Goal: Information Seeking & Learning: Stay updated

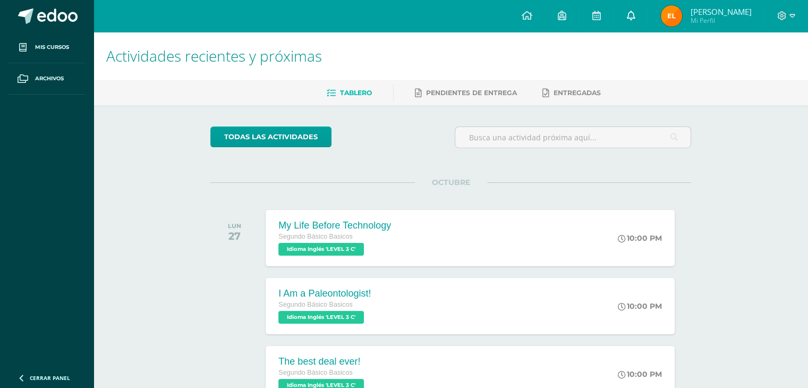
click at [631, 9] on link at bounding box center [631, 16] width 34 height 32
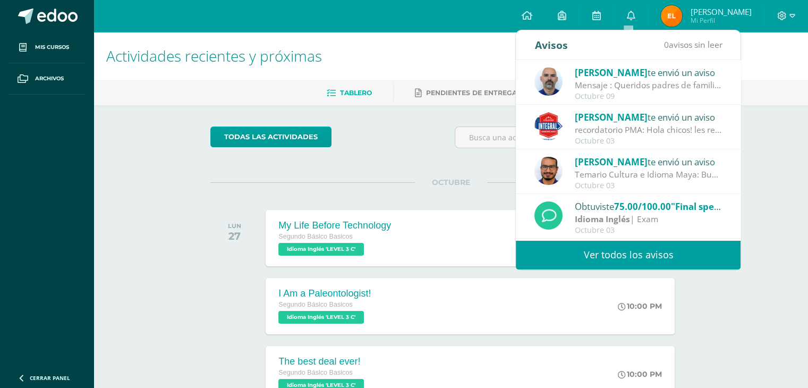
click at [643, 254] on link "Ver todos los avisos" at bounding box center [628, 254] width 225 height 29
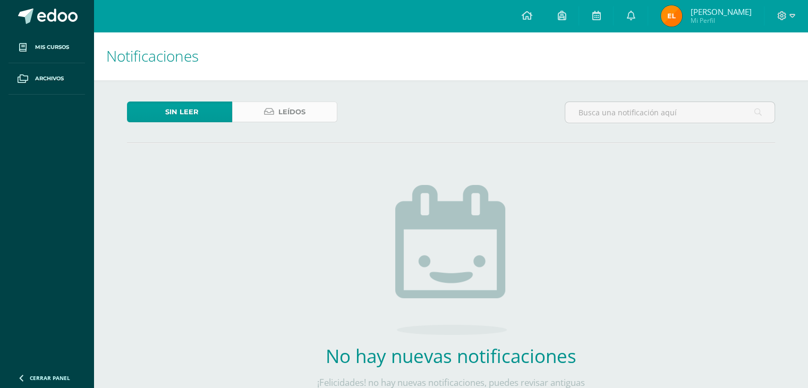
click at [277, 116] on link "Leídos" at bounding box center [284, 112] width 105 height 21
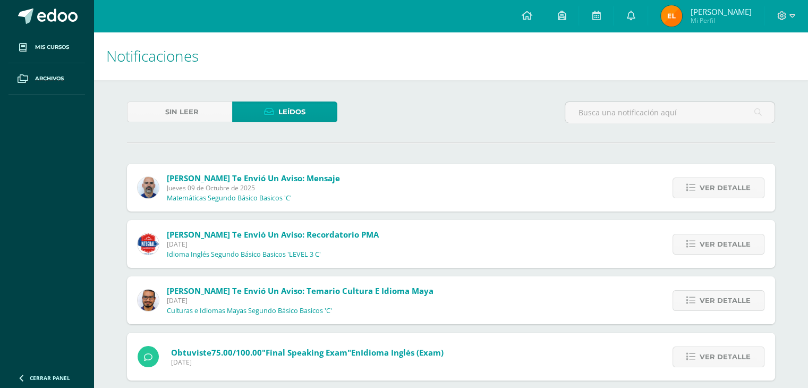
click at [319, 117] on link "Leídos" at bounding box center [284, 112] width 105 height 21
click at [695, 188] on icon at bounding box center [691, 187] width 9 height 9
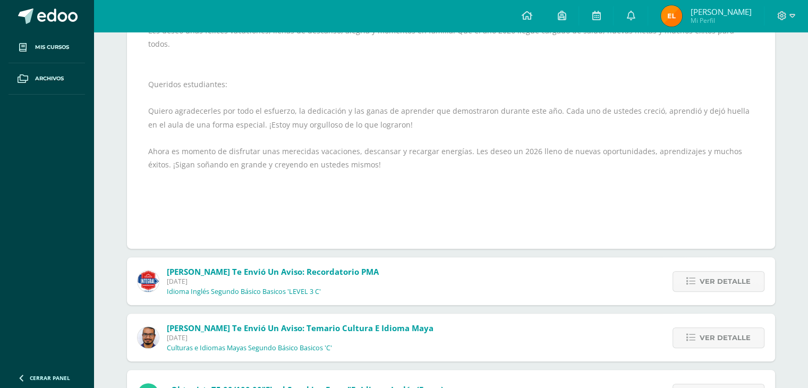
scroll to position [319, 0]
